Goal: Book appointment/travel/reservation

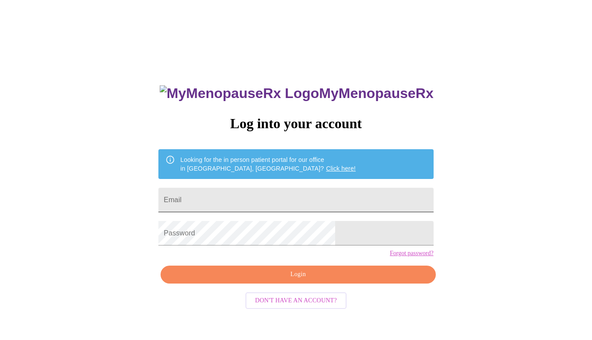
click at [265, 197] on input "Email" at bounding box center [295, 200] width 275 height 24
type input "steinbrecherg648@gmail.com"
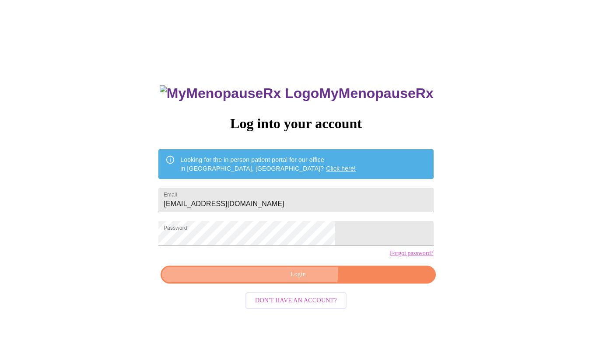
click at [267, 282] on button "Login" at bounding box center [297, 274] width 275 height 18
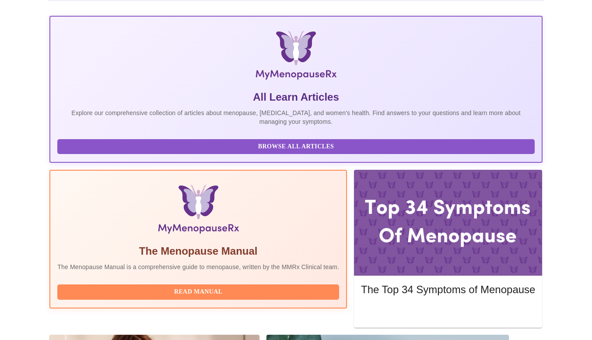
scroll to position [139, 0]
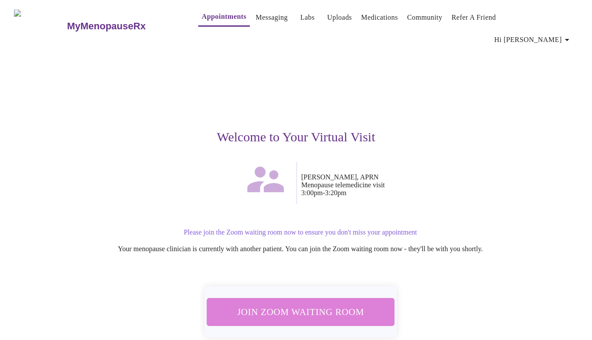
click at [324, 303] on span "Join Zoom Waiting Room" at bounding box center [300, 311] width 164 height 16
